Goal: Navigation & Orientation: Find specific page/section

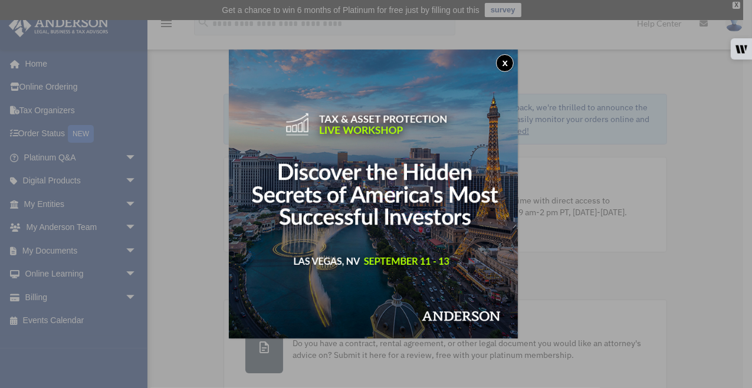
click at [506, 59] on button "x" at bounding box center [505, 63] width 18 height 18
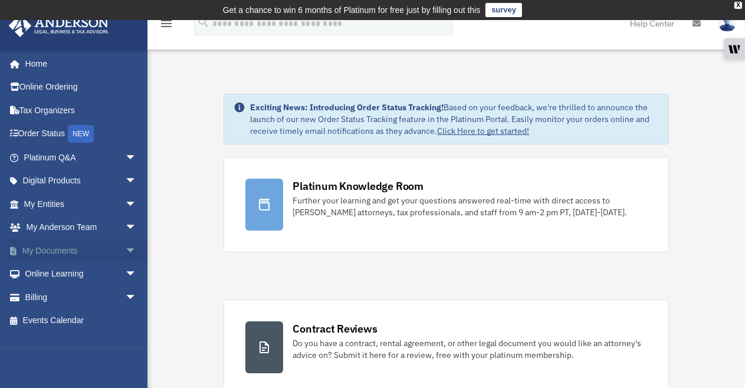
click at [40, 247] on link "My Documents arrow_drop_down" at bounding box center [81, 251] width 146 height 24
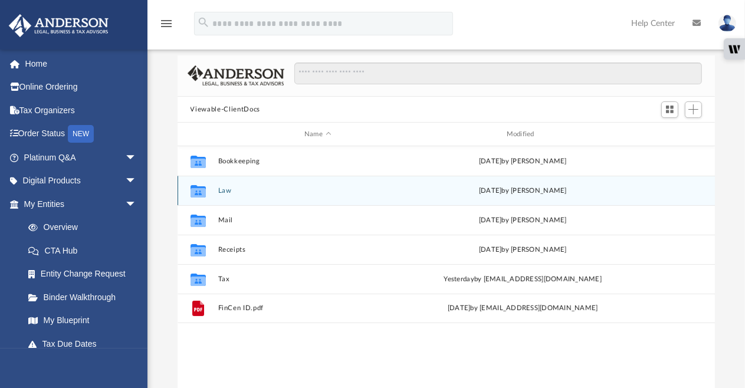
scroll to position [78, 0]
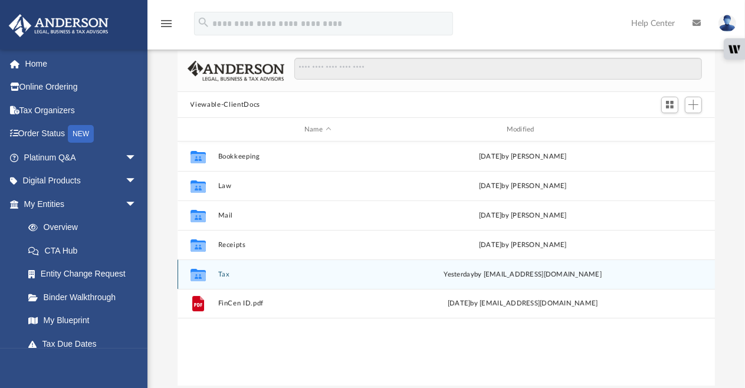
click at [201, 273] on icon "grid" at bounding box center [197, 276] width 15 height 9
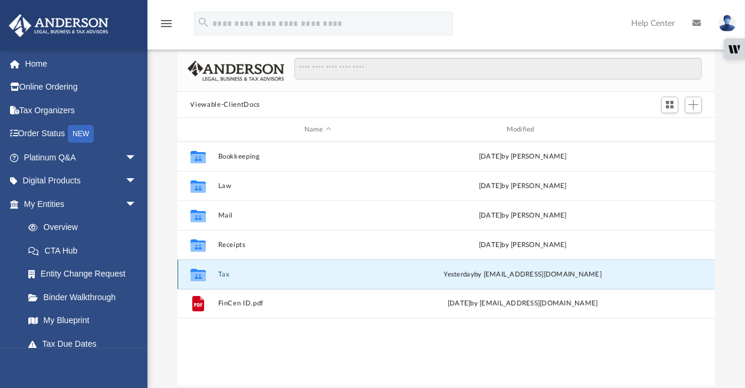
click at [196, 272] on icon "grid" at bounding box center [197, 276] width 15 height 9
click at [63, 315] on link "My Blueprint" at bounding box center [86, 321] width 138 height 24
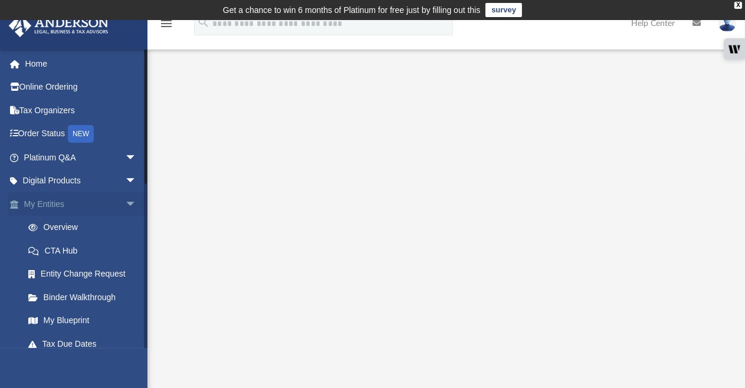
click at [125, 201] on span "arrow_drop_down" at bounding box center [137, 204] width 24 height 24
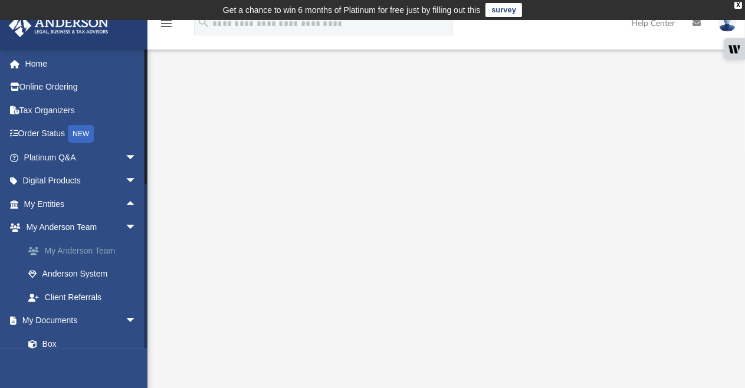
click at [74, 246] on link "My Anderson Team" at bounding box center [86, 251] width 138 height 24
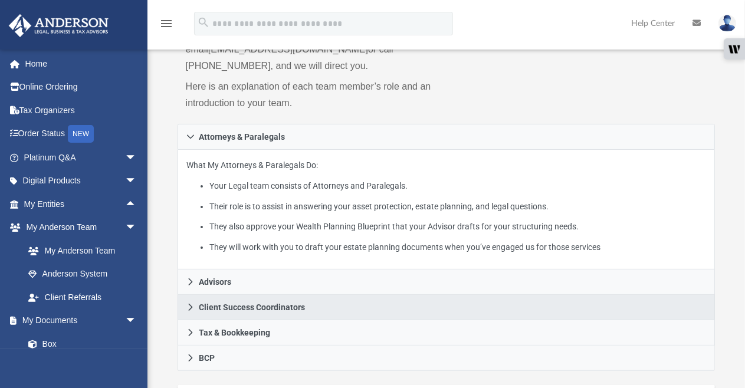
scroll to position [179, 0]
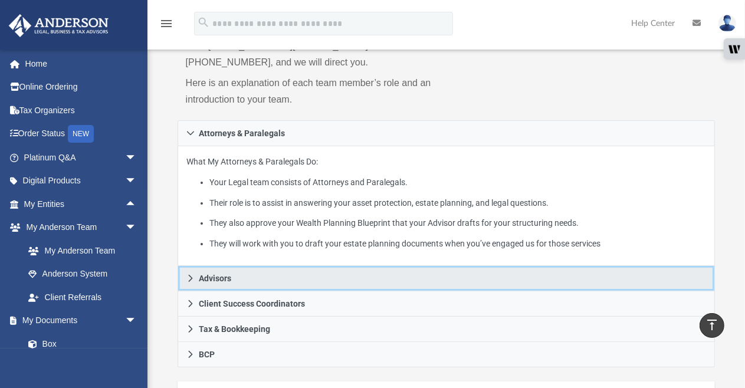
click at [192, 274] on icon at bounding box center [190, 278] width 8 height 8
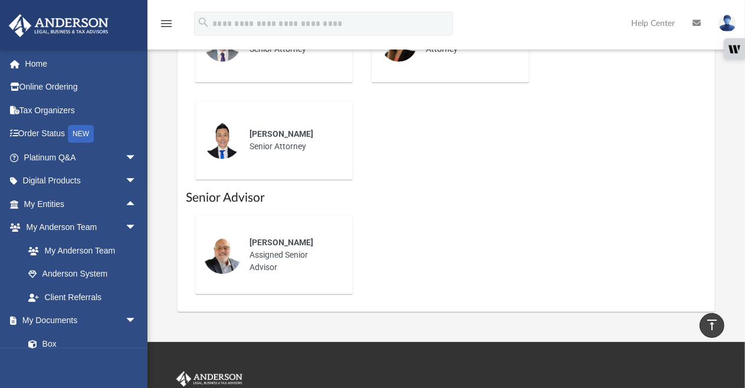
scroll to position [1056, 0]
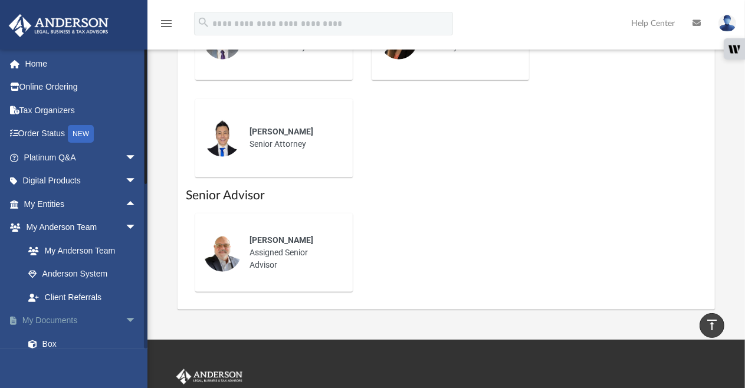
click at [125, 319] on span "arrow_drop_down" at bounding box center [137, 321] width 24 height 24
click at [43, 320] on link "My Documents arrow_drop_up" at bounding box center [81, 321] width 146 height 24
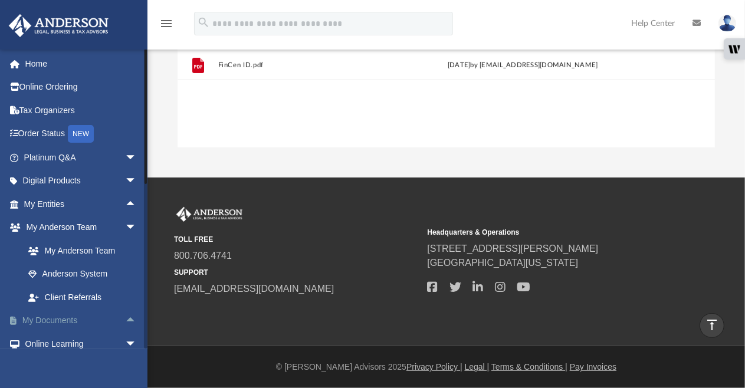
scroll to position [261, 530]
click at [125, 317] on span "arrow_drop_up" at bounding box center [137, 321] width 24 height 24
click at [37, 340] on span at bounding box center [39, 344] width 8 height 8
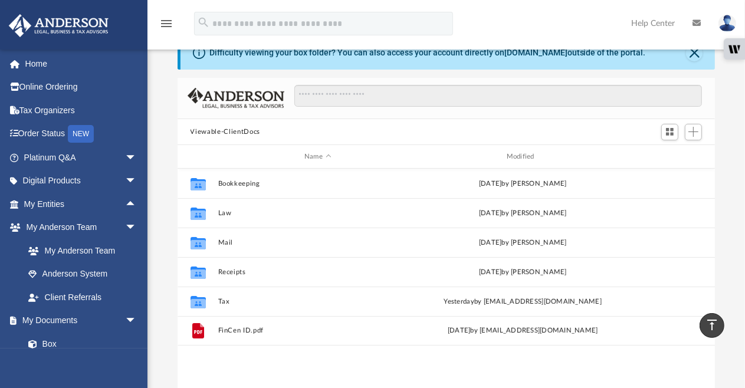
scroll to position [47, 0]
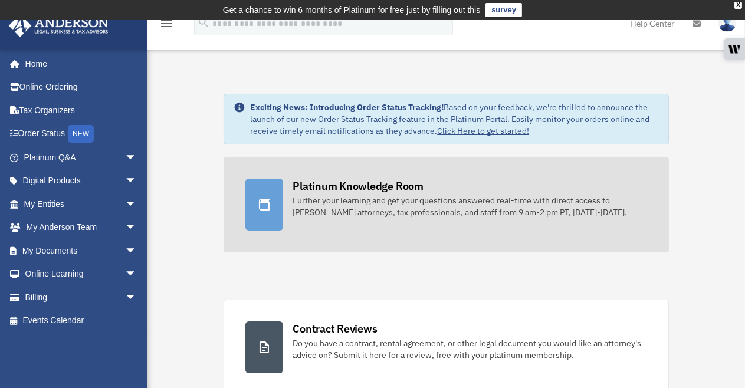
click at [335, 192] on div "Platinum Knowledge Room" at bounding box center [358, 186] width 131 height 15
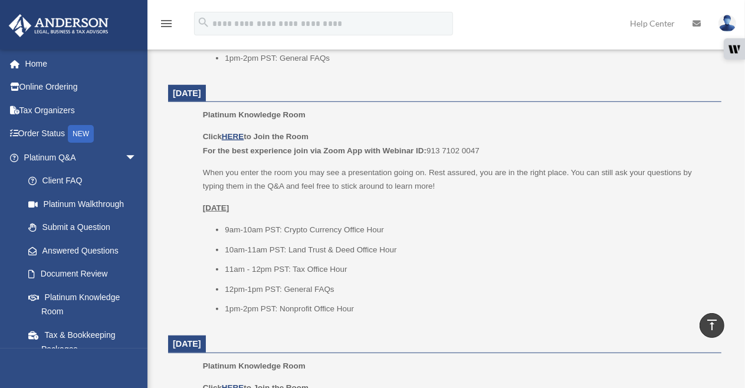
scroll to position [736, 0]
